Goal: Task Accomplishment & Management: Use online tool/utility

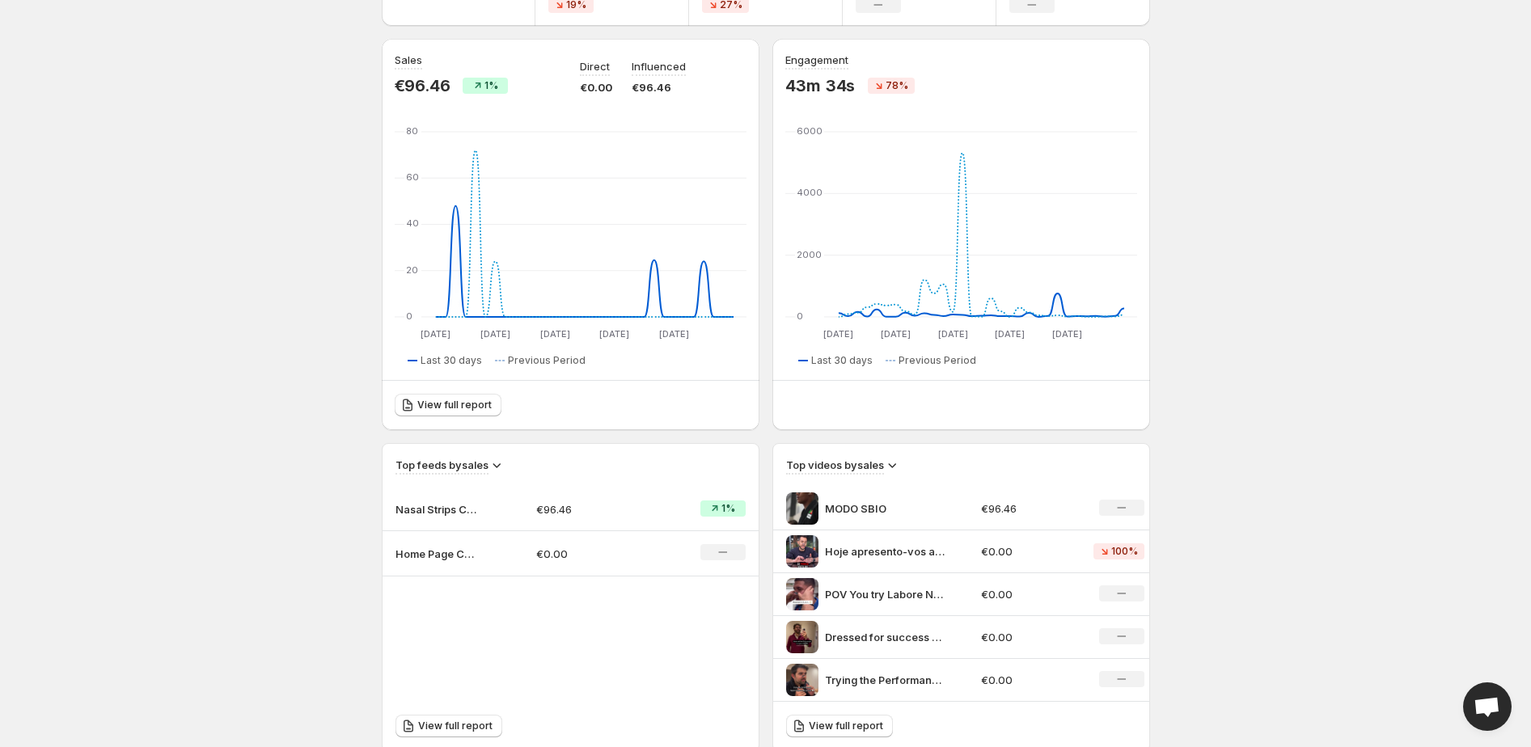
scroll to position [141, 0]
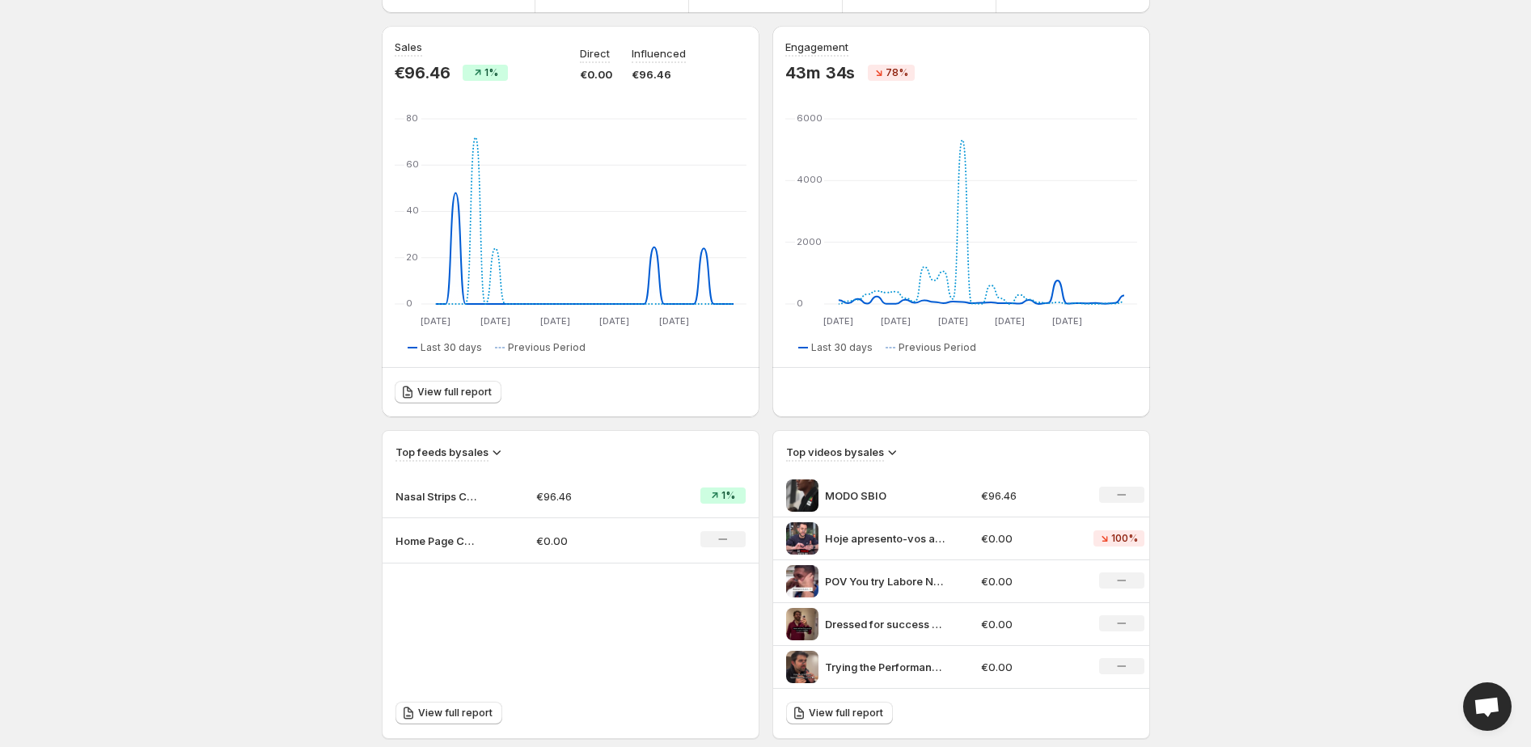
click at [854, 495] on p "MODO SBIO" at bounding box center [885, 496] width 121 height 16
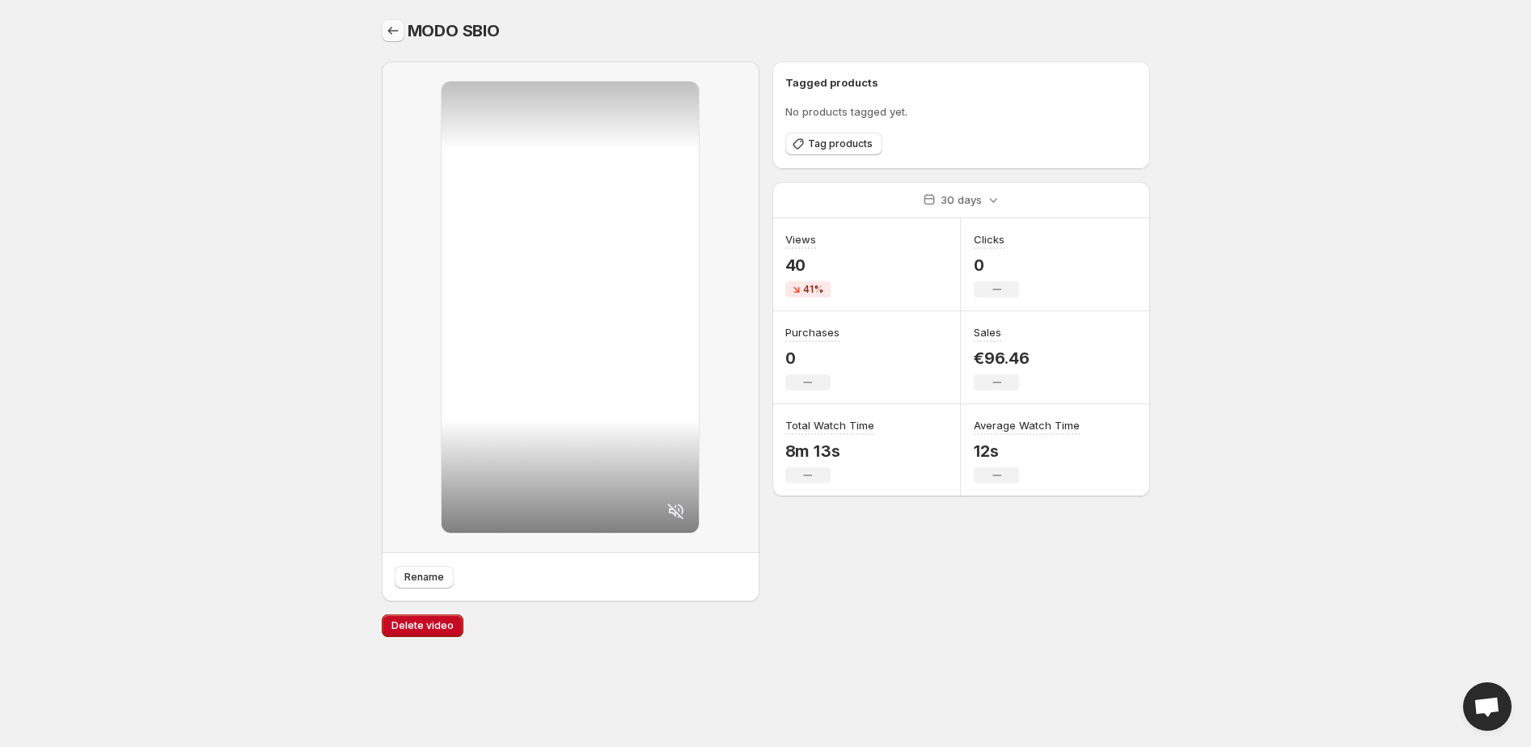
click at [395, 32] on icon "Settings" at bounding box center [393, 31] width 16 height 16
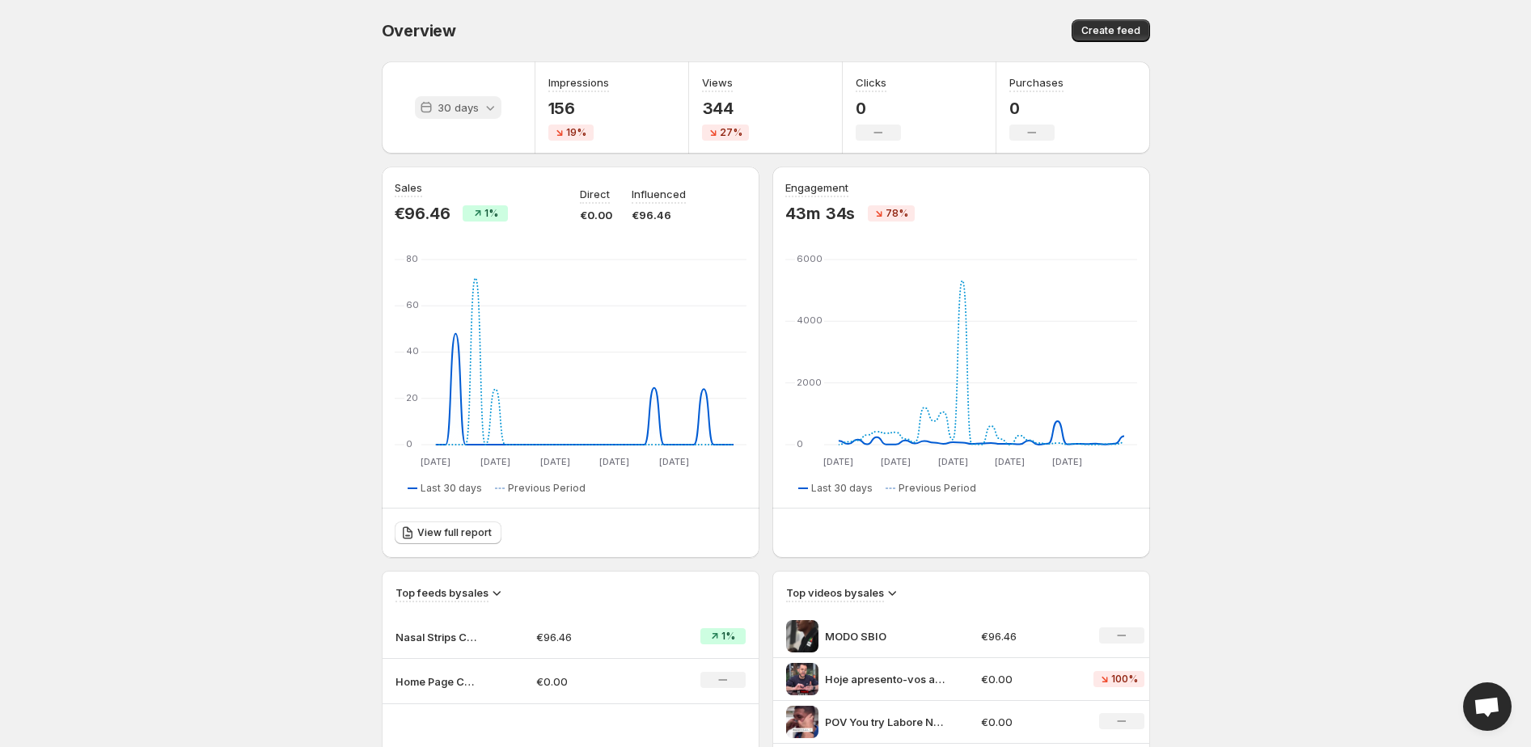
click at [486, 107] on icon at bounding box center [490, 108] width 8 height 5
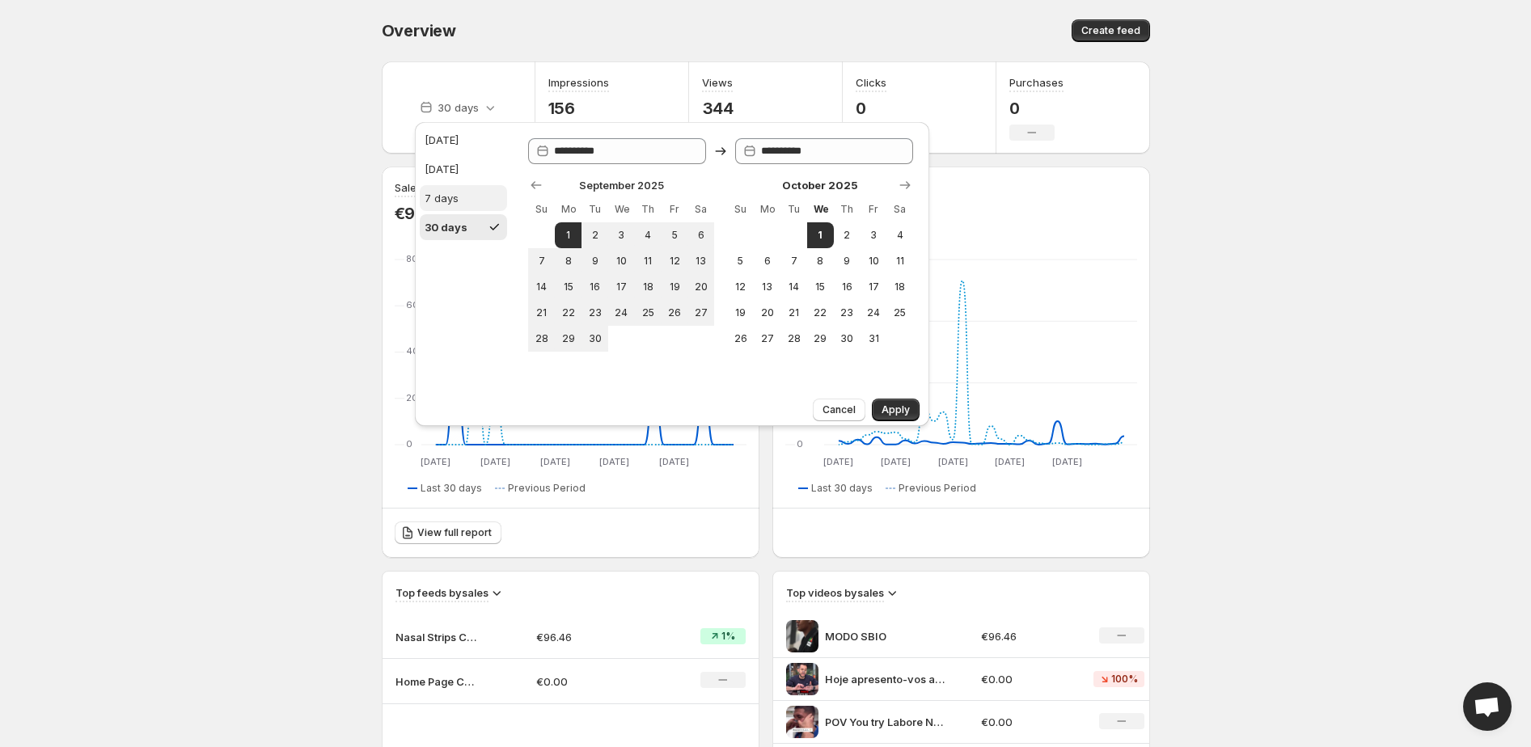
click at [450, 193] on div "7 days" at bounding box center [442, 198] width 34 height 16
type input "**********"
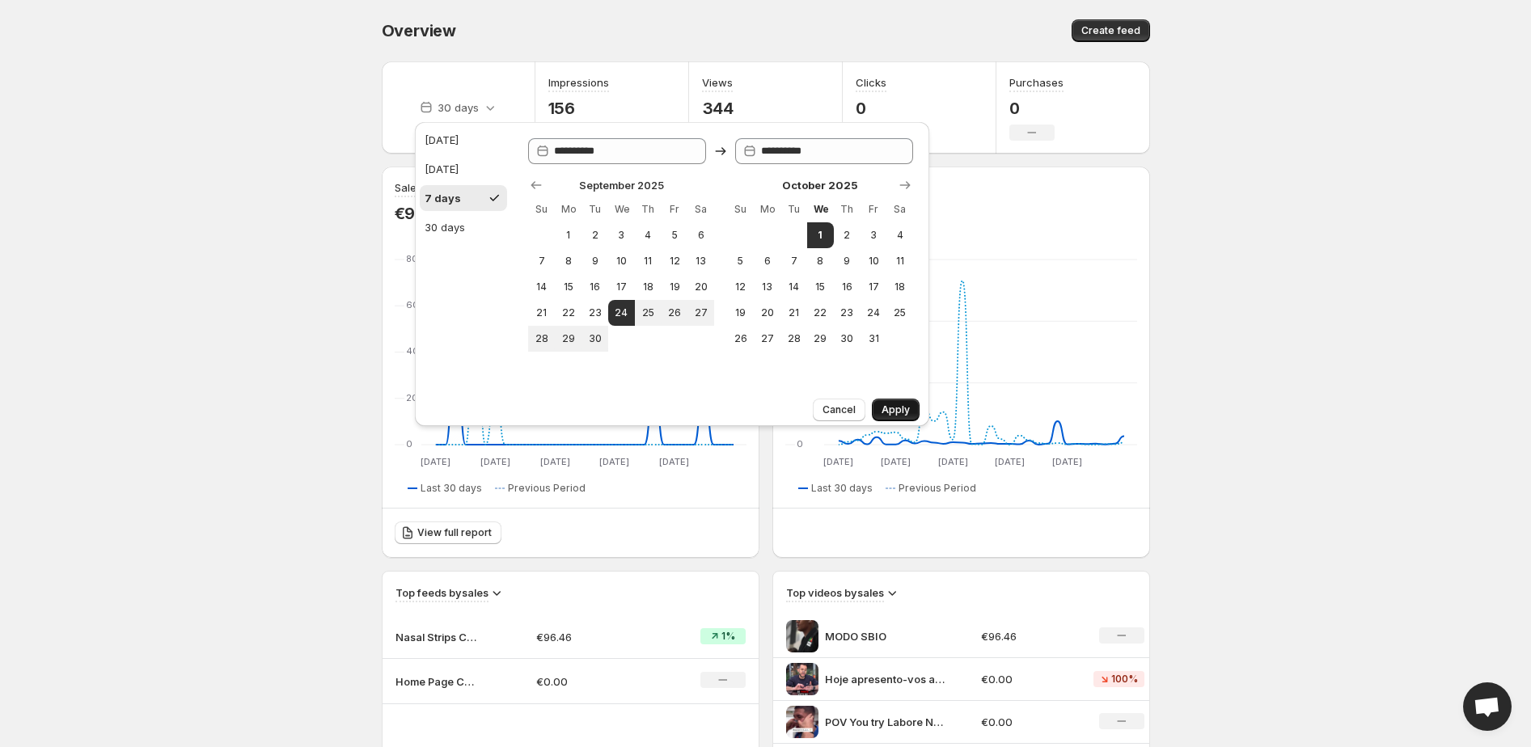
click at [901, 400] on button "Apply" at bounding box center [896, 410] width 48 height 23
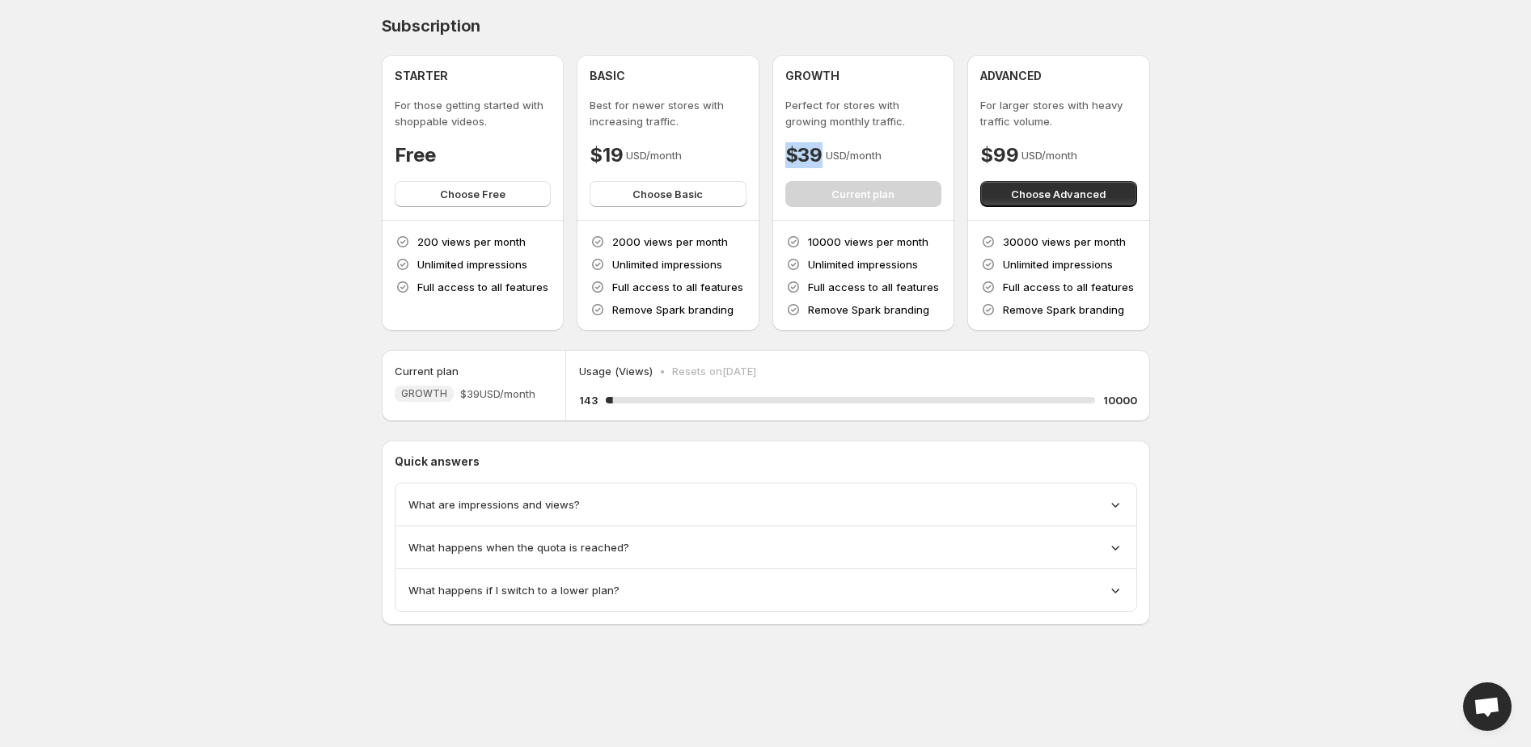
drag, startPoint x: 822, startPoint y: 159, endPoint x: 784, endPoint y: 156, distance: 38.9
click at [785, 156] on div "$39 USD/month" at bounding box center [863, 155] width 157 height 26
